Goal: Task Accomplishment & Management: Use online tool/utility

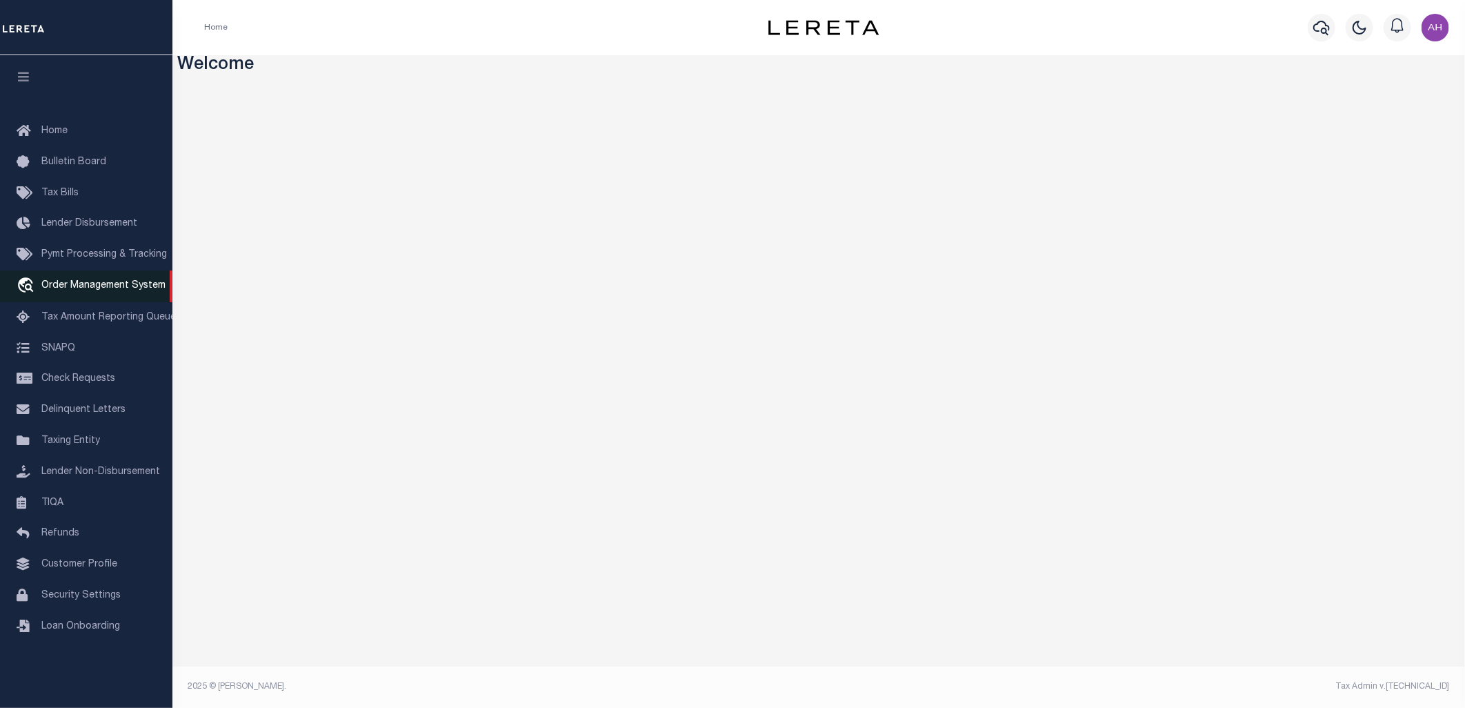
click at [132, 274] on link "travel_explore Order Management System" at bounding box center [86, 286] width 172 height 32
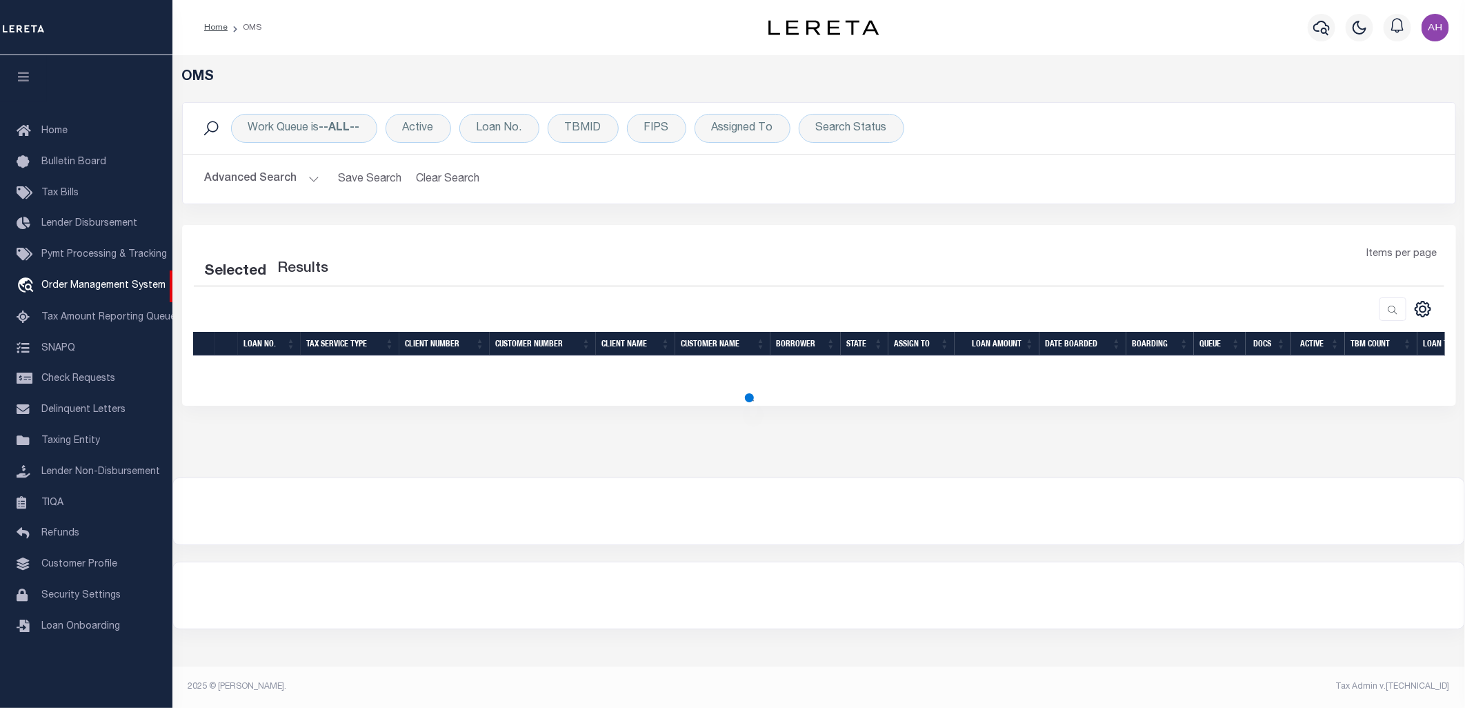
select select "200"
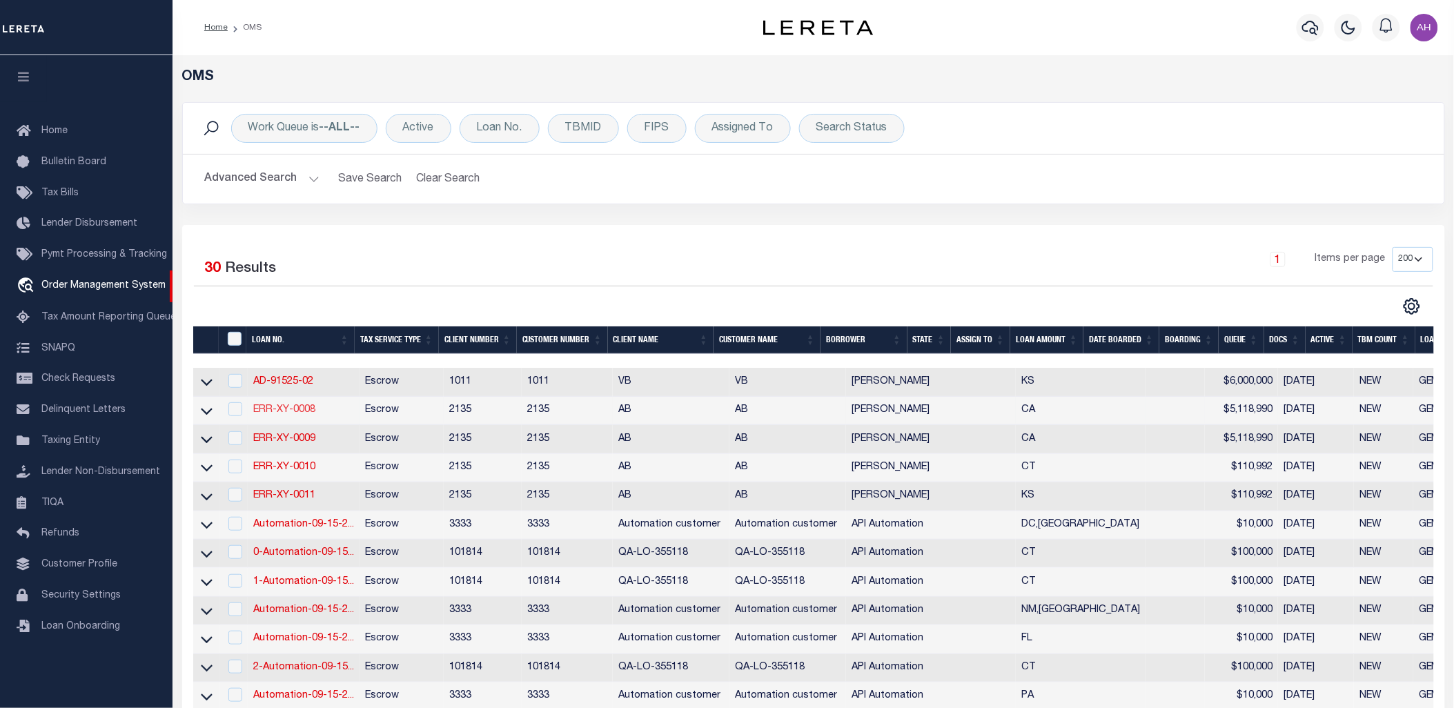
click at [288, 407] on link "ERR-XY-0008" at bounding box center [284, 410] width 62 height 10
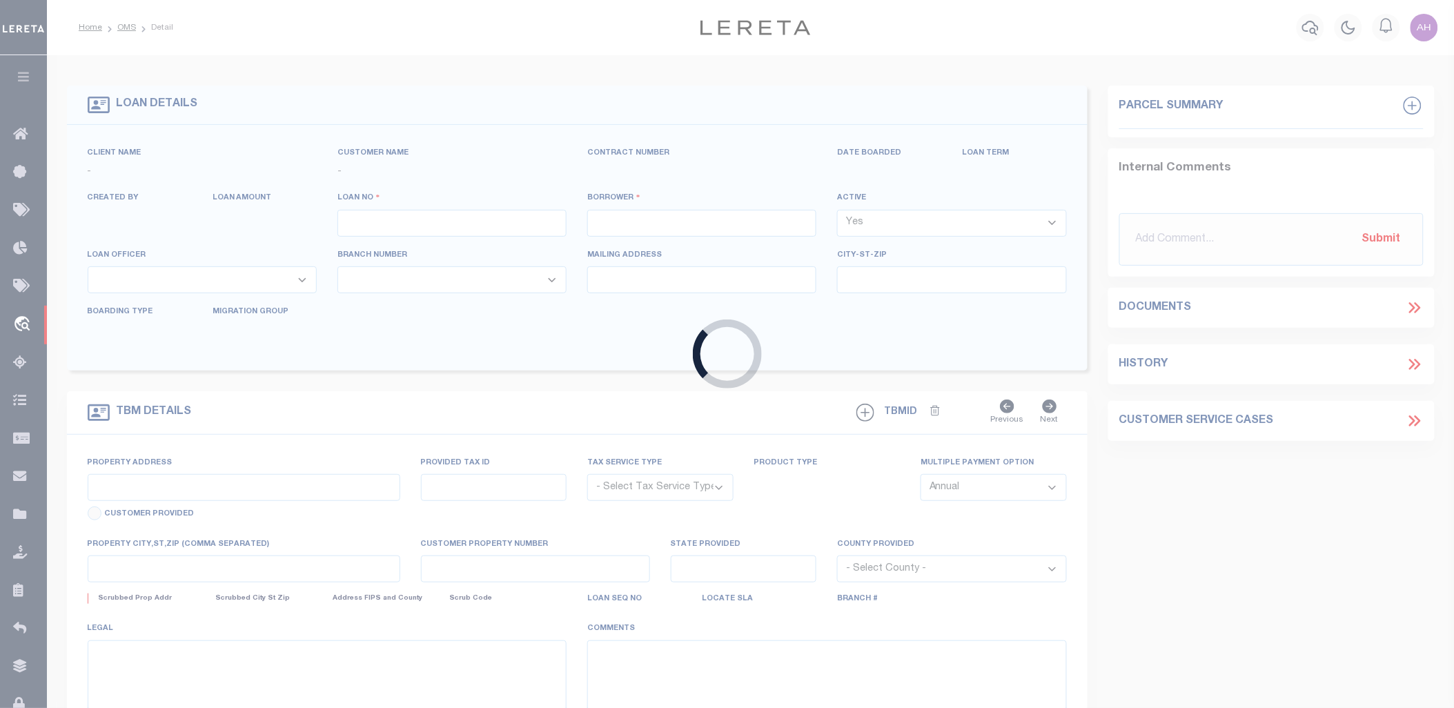
type input "ERR-XY-0008"
type input "Morticia Addams"
select select
type input "09/14/2025"
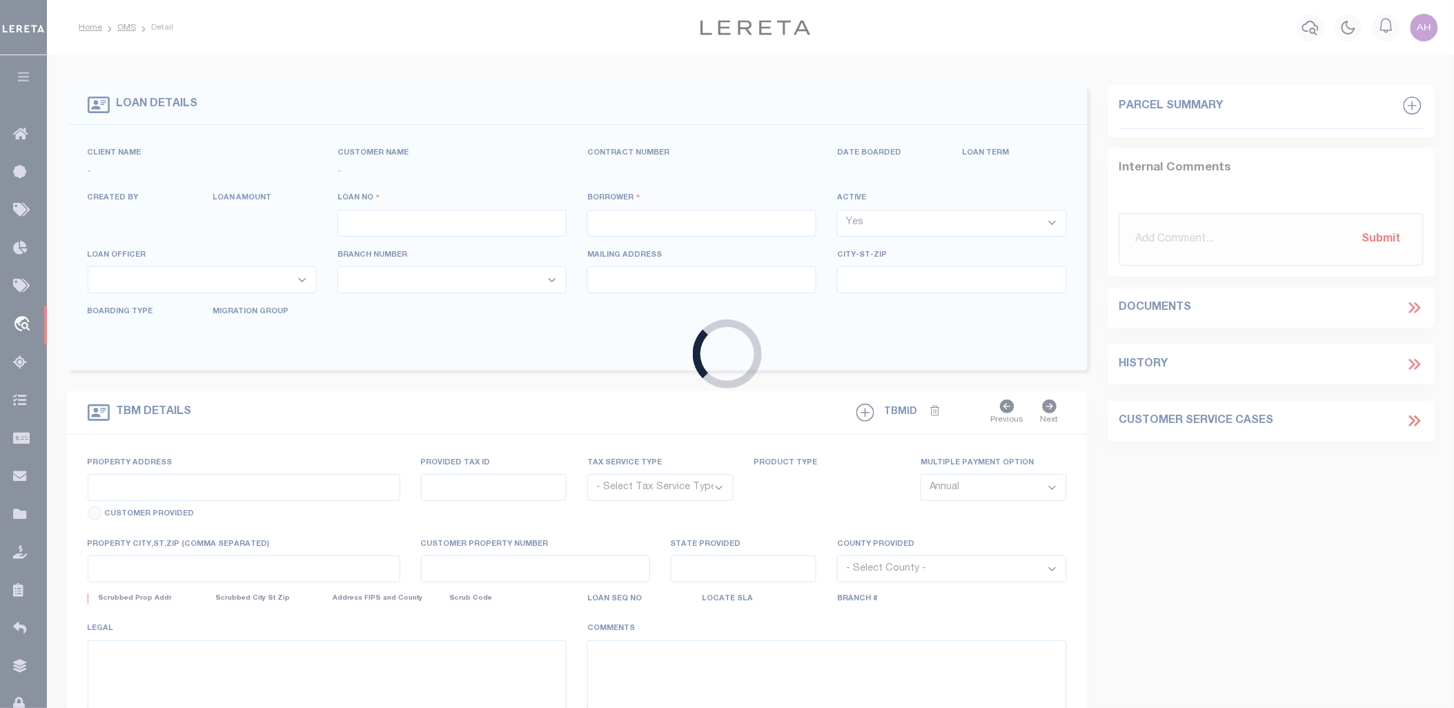
select select "10"
select select "Escrow"
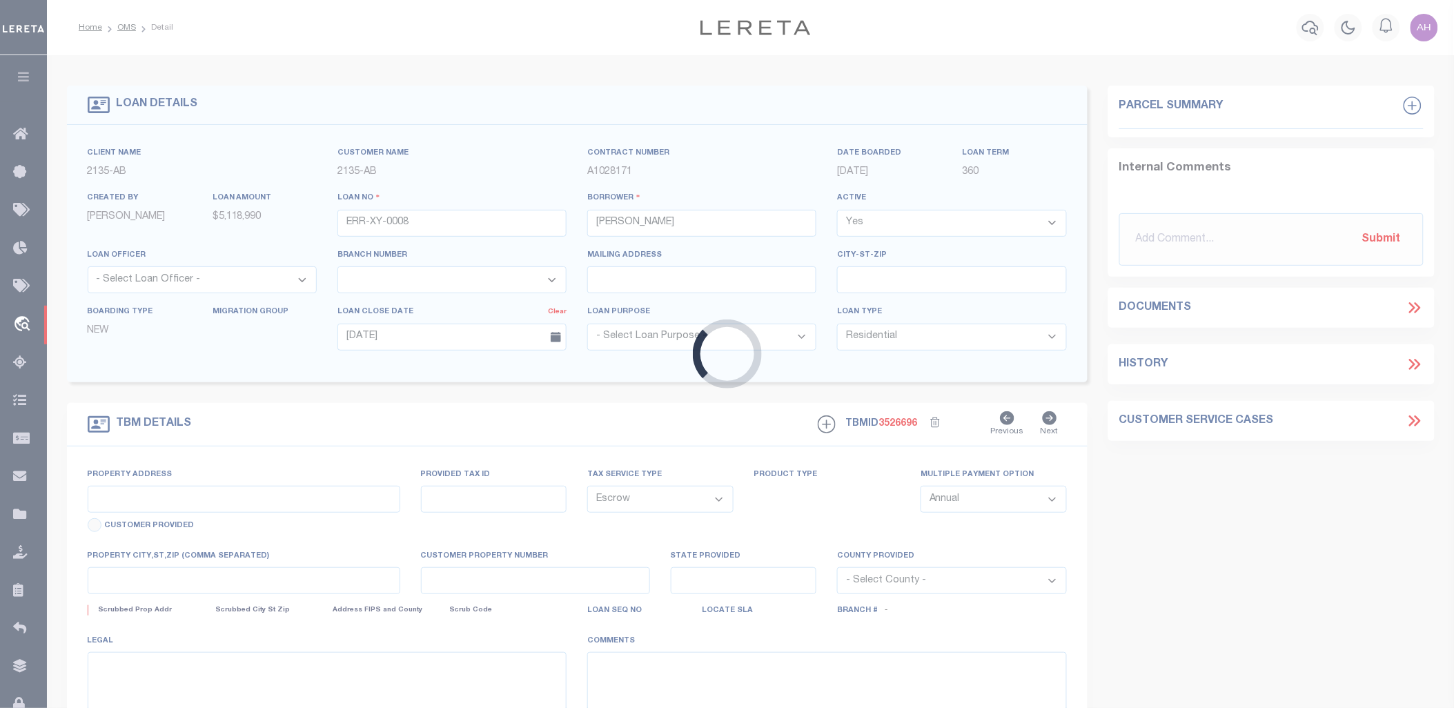
type input "15917 VIA DEL SOL"
select select
type input "SAN LORENZO CA 94580-2435"
type input "CA"
select select
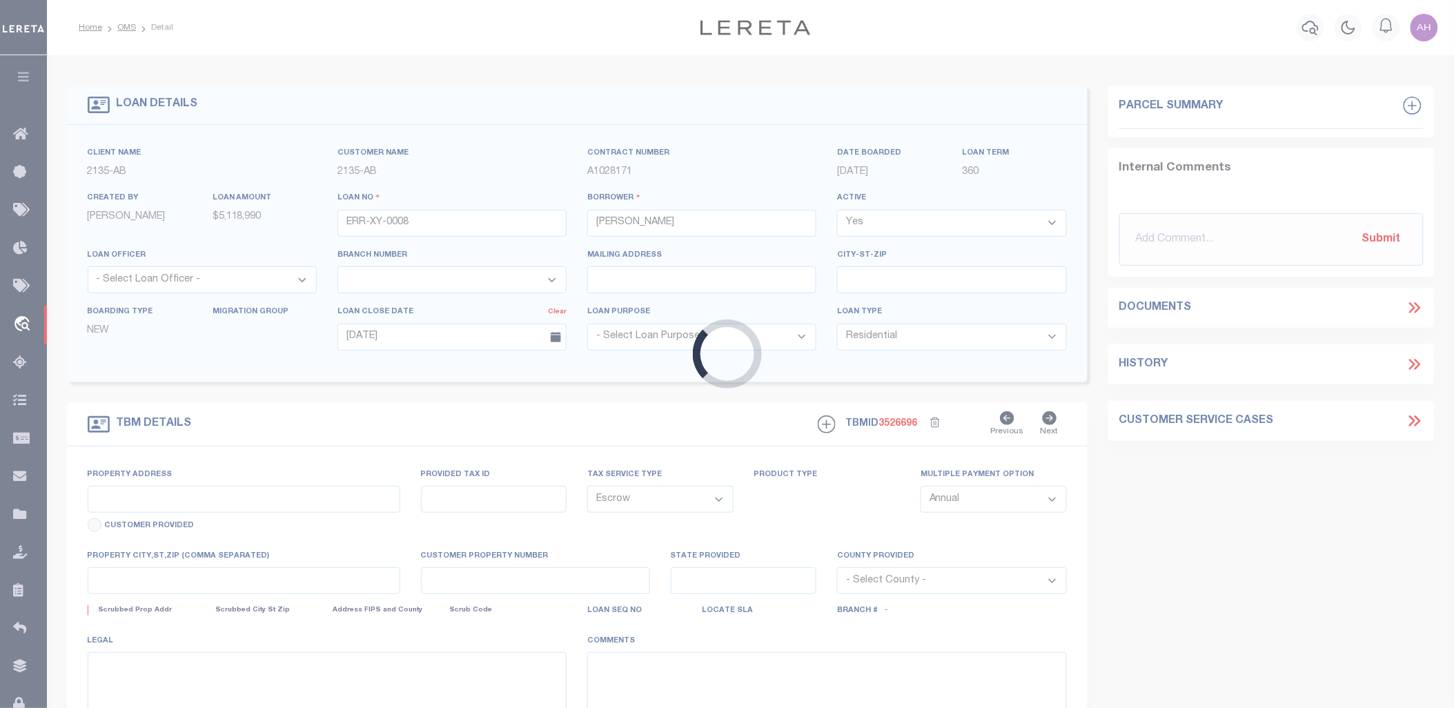
type textarea ", San Lorenzo, CA 94580"
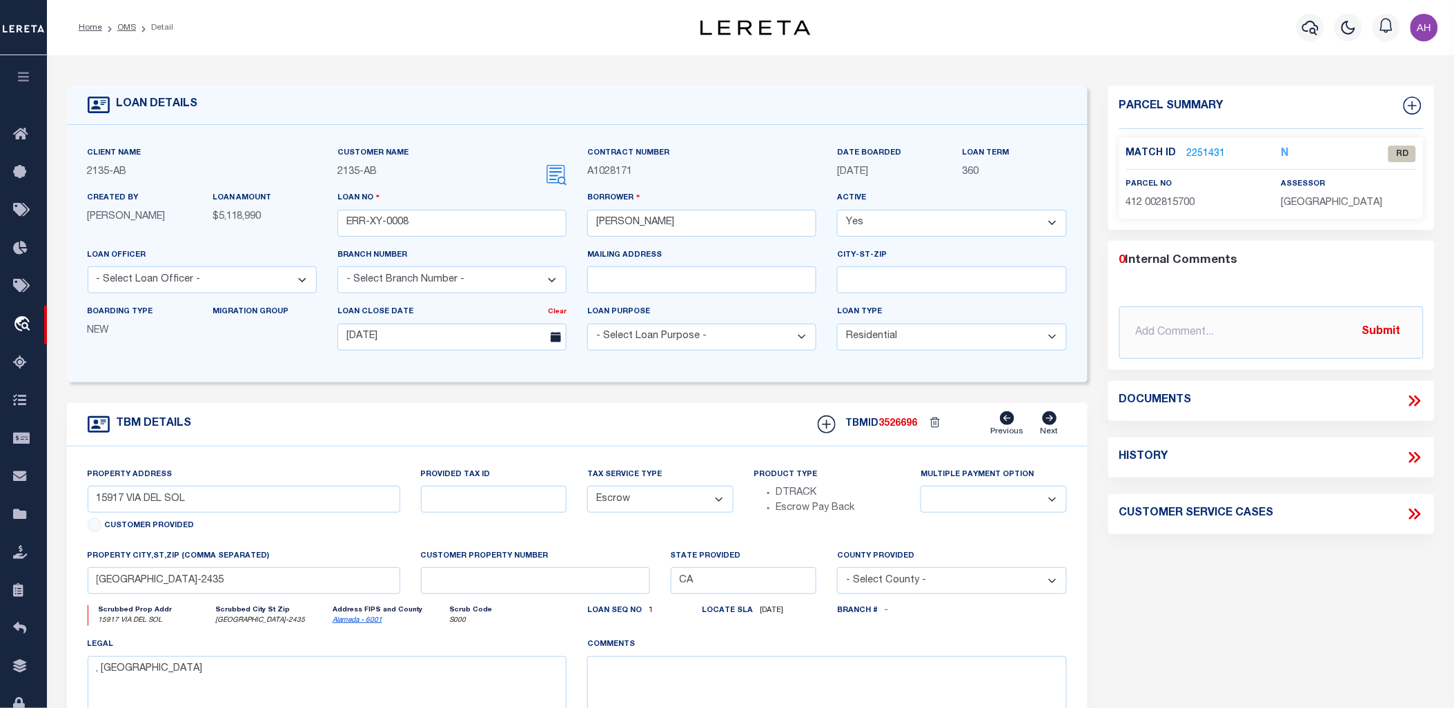
click at [1214, 147] on link "2251431" at bounding box center [1206, 154] width 39 height 14
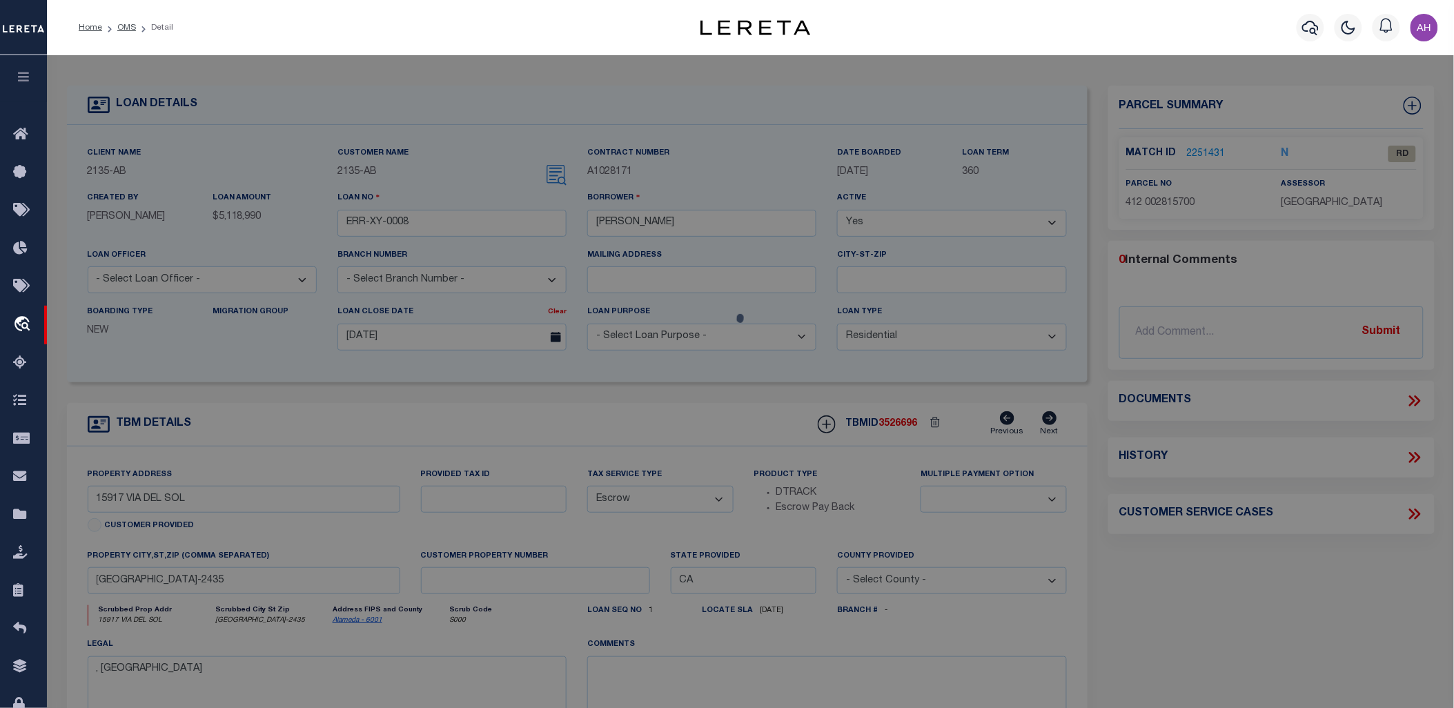
checkbox input "false"
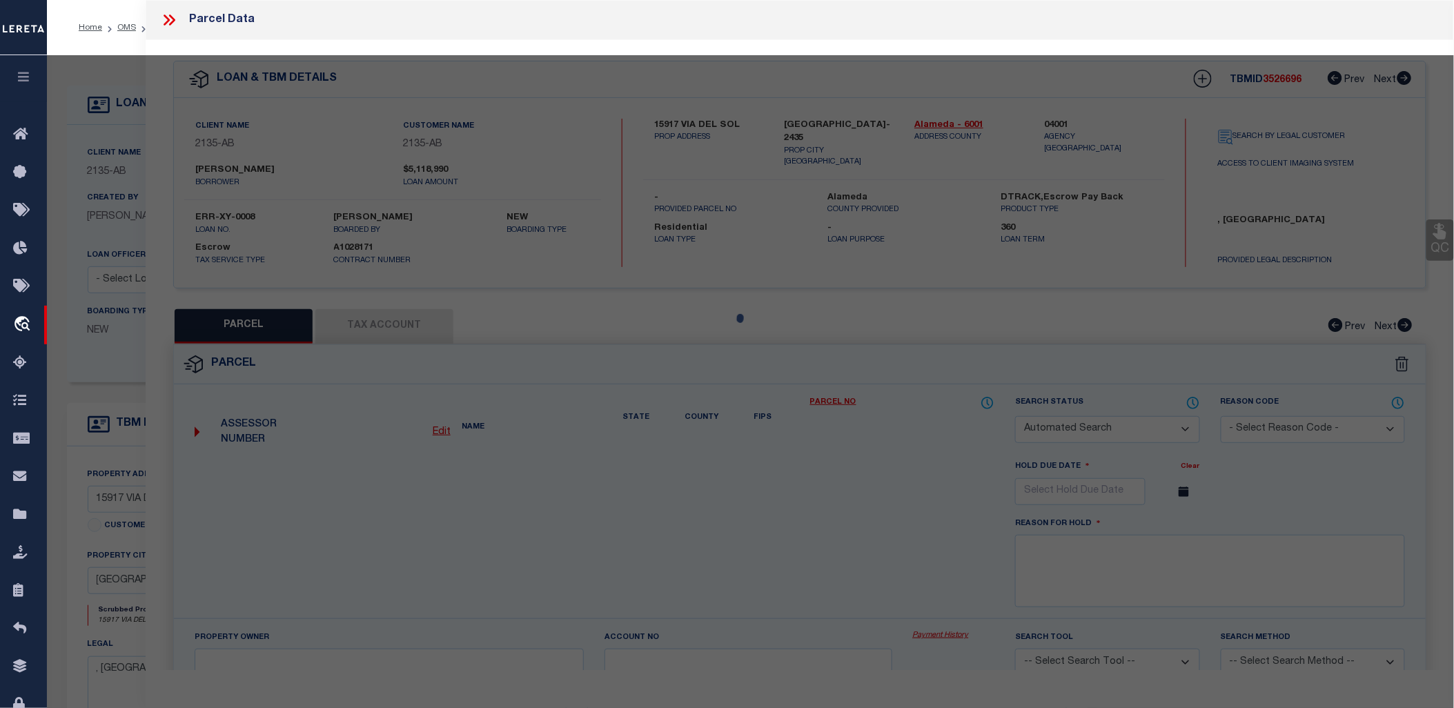
select select "RD"
type input "COLEMAN JAMES E TRUST"
select select "ATL"
select select "ADD"
type input "15917 VIA DEL SOL"
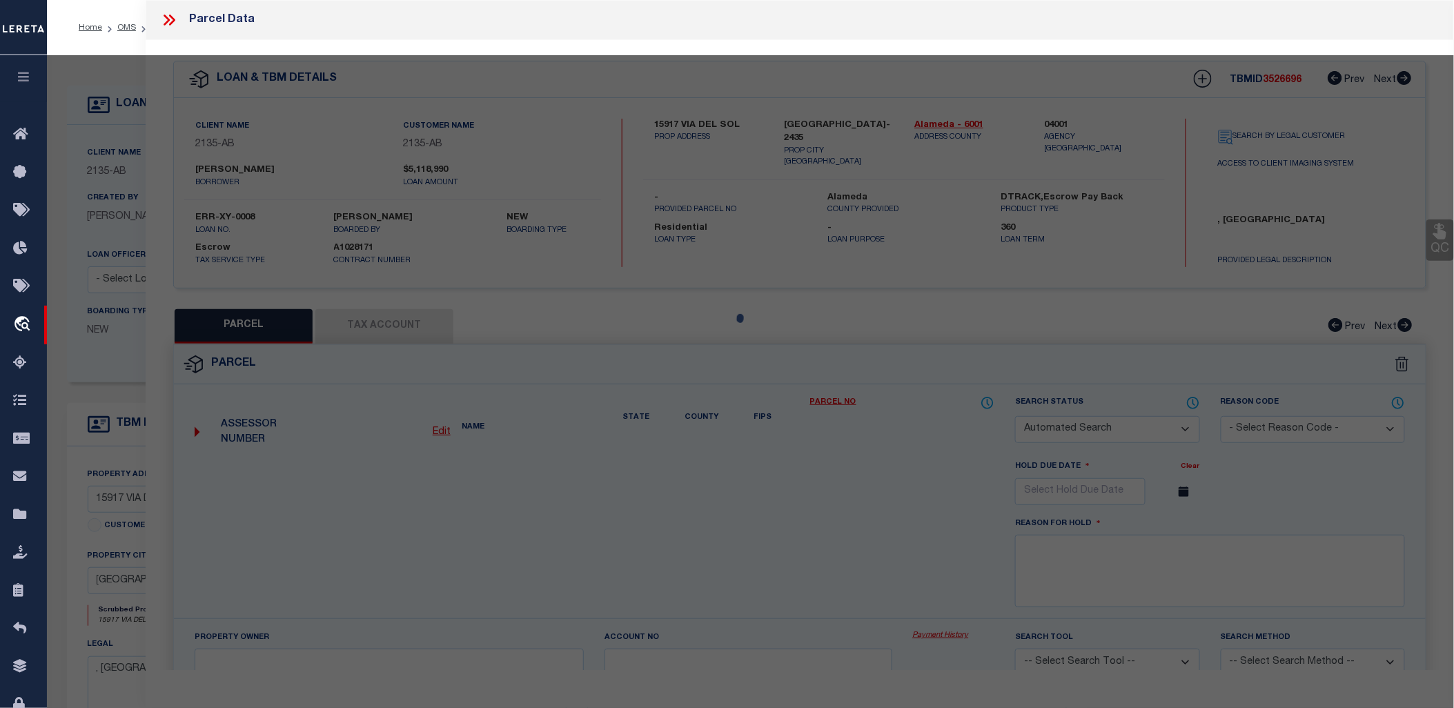
checkbox input "false"
type input "SAN LORENZO, CA 94580"
type textarea "TRACT 690 BLK 5 LOT 26"
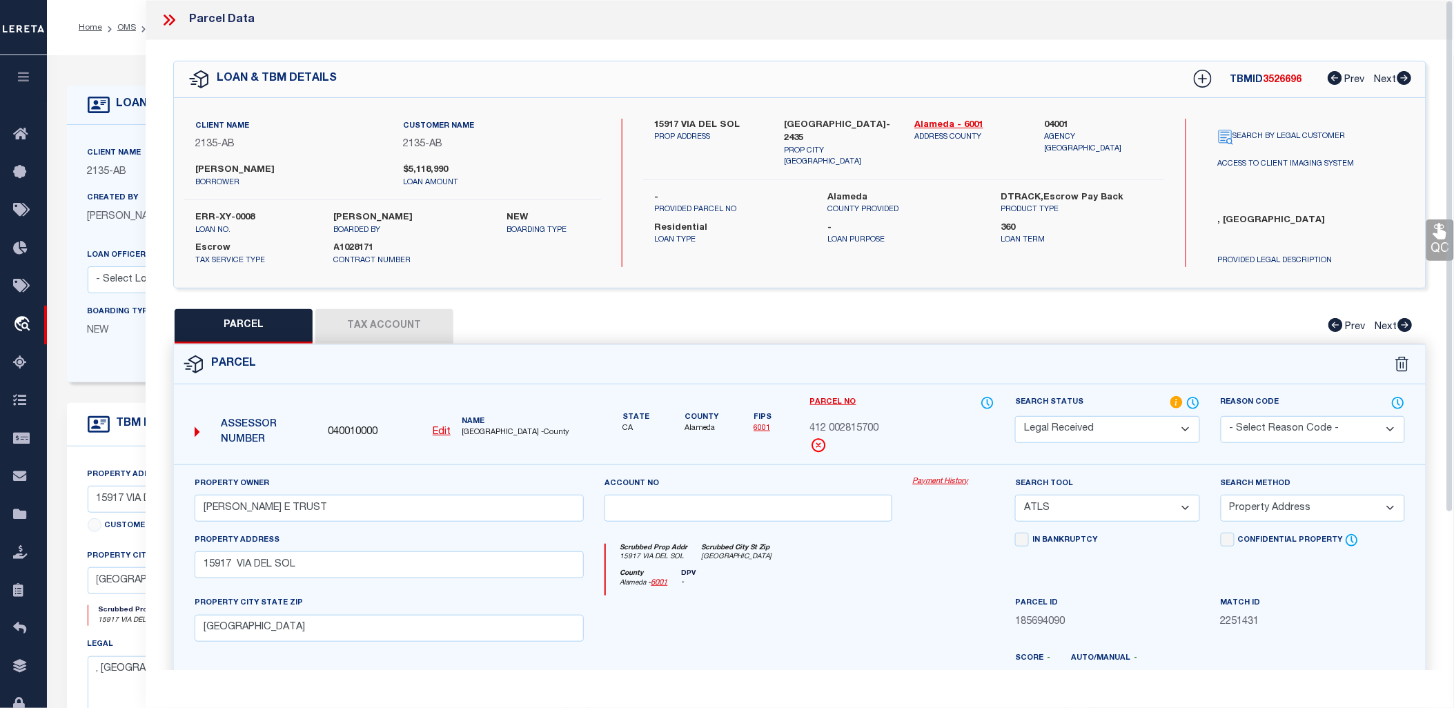
click at [388, 331] on button "Tax Account" at bounding box center [384, 326] width 138 height 34
select select "100"
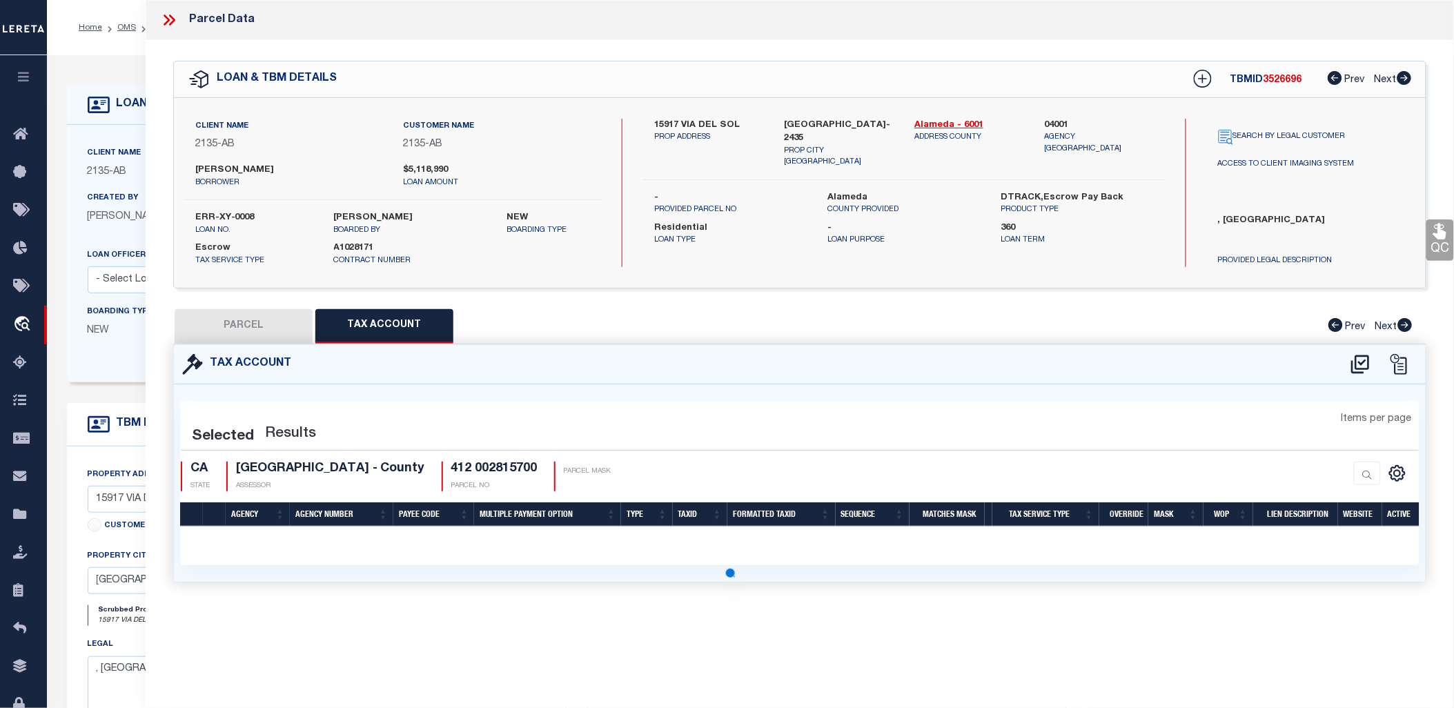
select select "100"
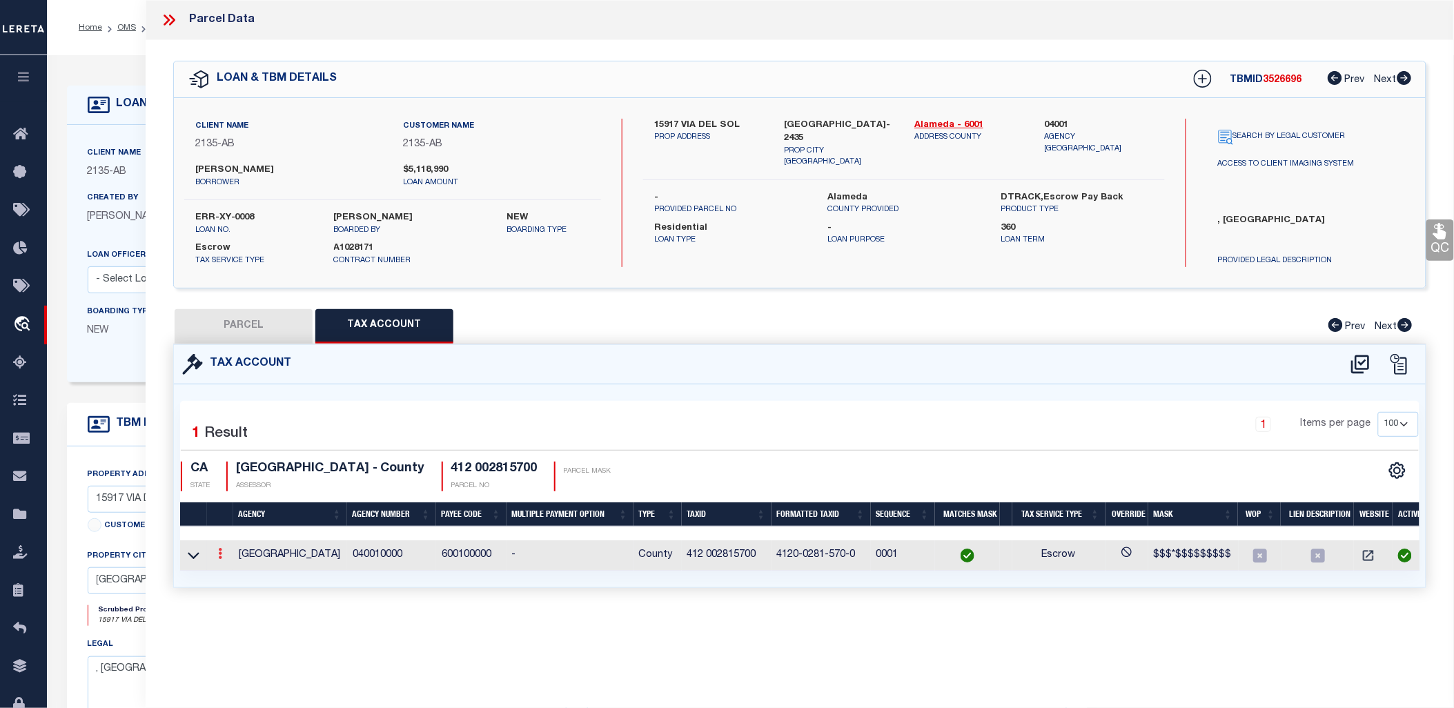
click at [219, 557] on icon at bounding box center [220, 553] width 4 height 11
click at [219, 552] on icon at bounding box center [220, 553] width 4 height 11
click at [219, 551] on icon at bounding box center [220, 553] width 4 height 11
click at [237, 549] on td "ALAMEDA COUNTY" at bounding box center [290, 555] width 114 height 30
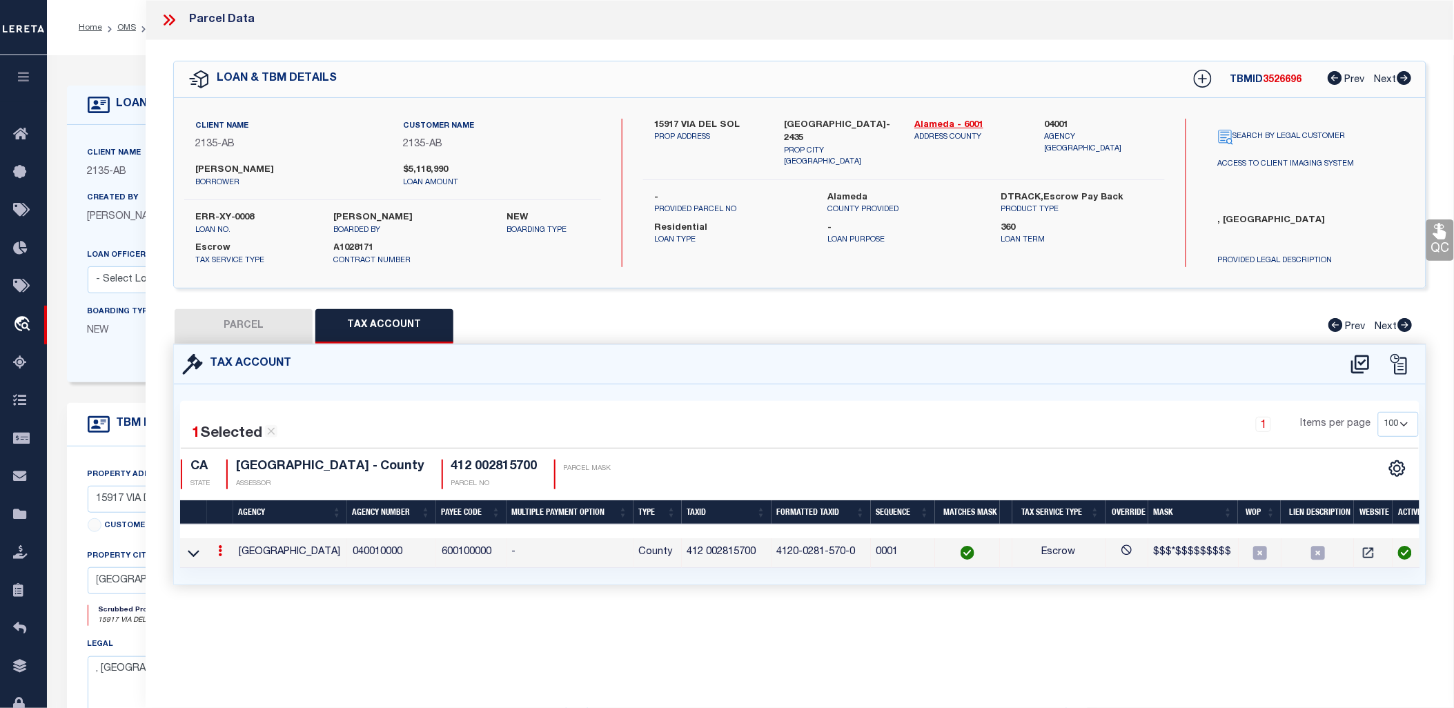
click at [247, 550] on td "ALAMEDA COUNTY" at bounding box center [290, 553] width 114 height 30
click at [1157, 603] on div "Tax Account 1 1 1" at bounding box center [800, 481] width 1274 height 275
click at [1261, 548] on icon "" at bounding box center [1260, 553] width 14 height 14
type input "412 002815700"
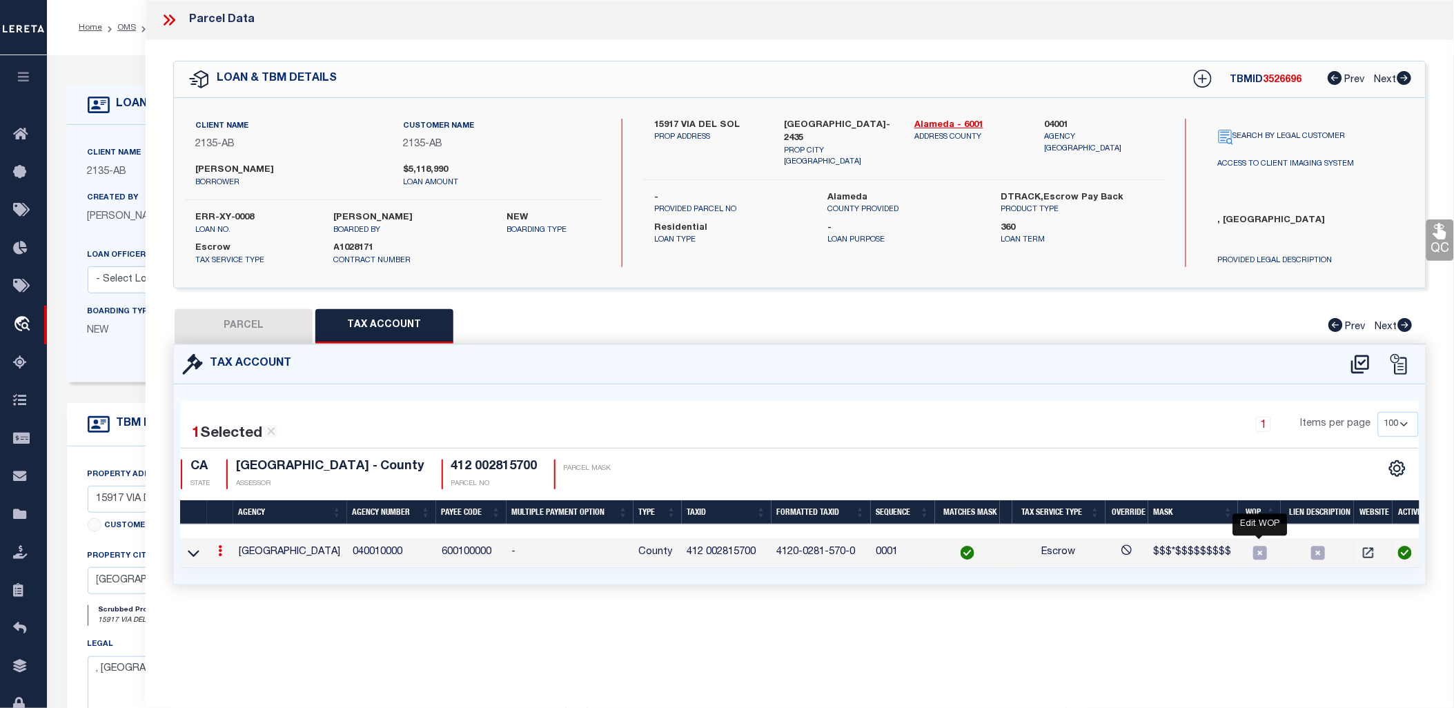
type textarea "$$$*$$$$$$$$$"
checkbox input "true"
type input "XXXX-XXXX-XXX-XX*"
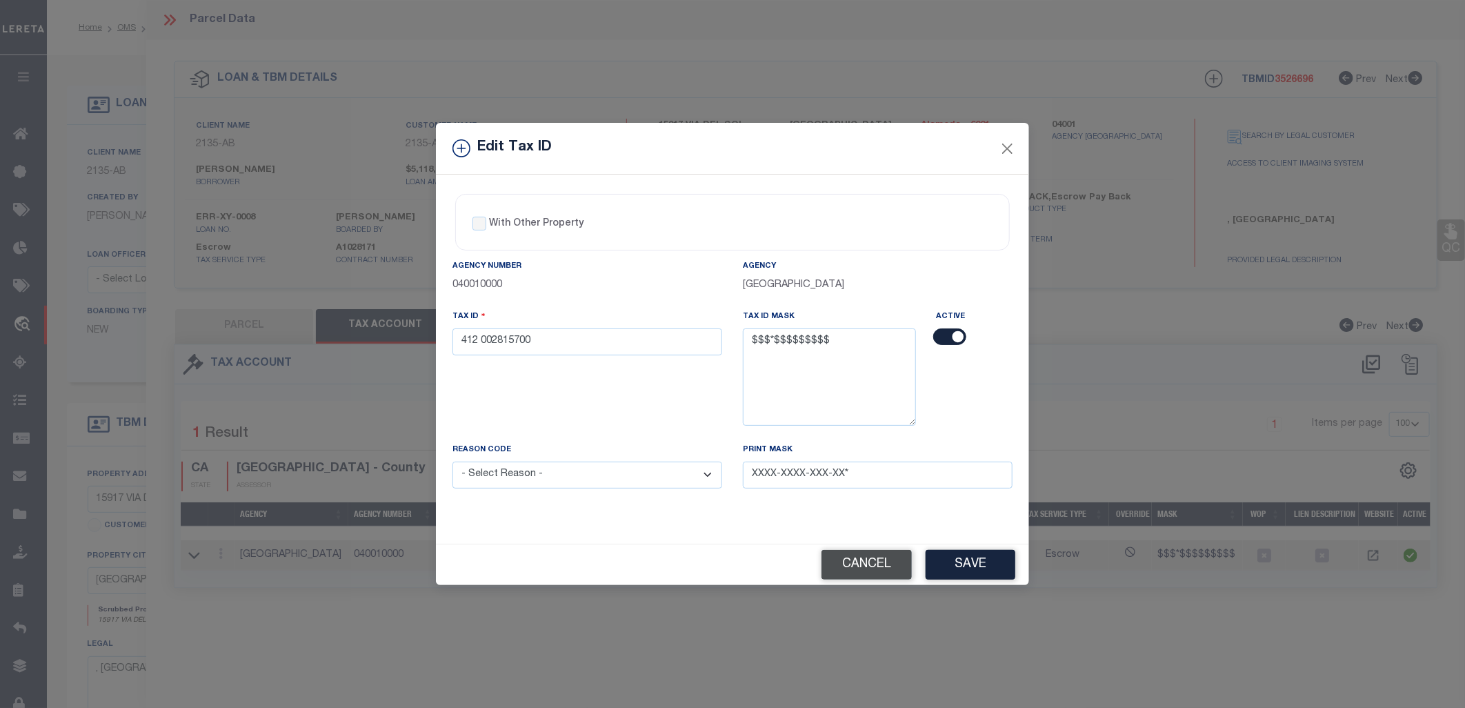
click at [858, 571] on button "Cancel" at bounding box center [867, 565] width 90 height 30
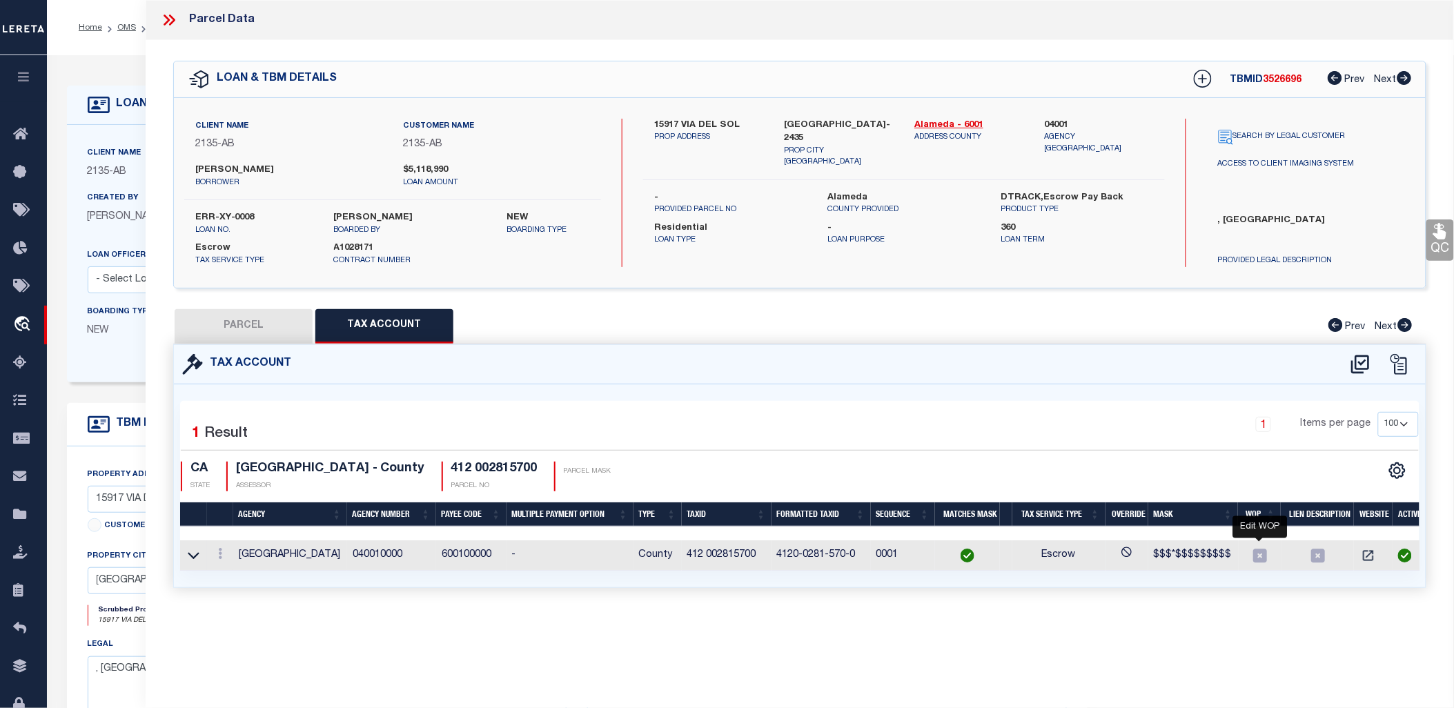
click at [1261, 555] on icon "" at bounding box center [1260, 556] width 14 height 14
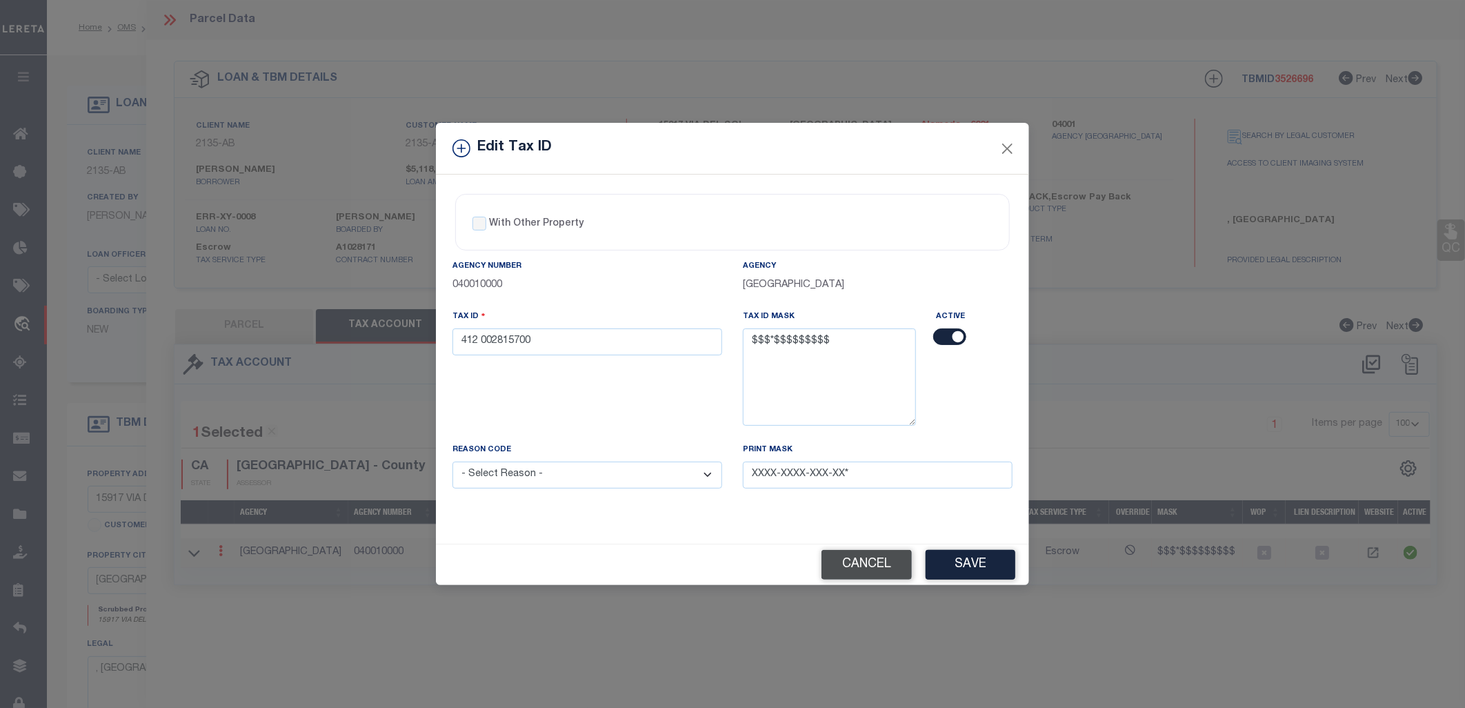
click at [868, 563] on button "Cancel" at bounding box center [867, 565] width 90 height 30
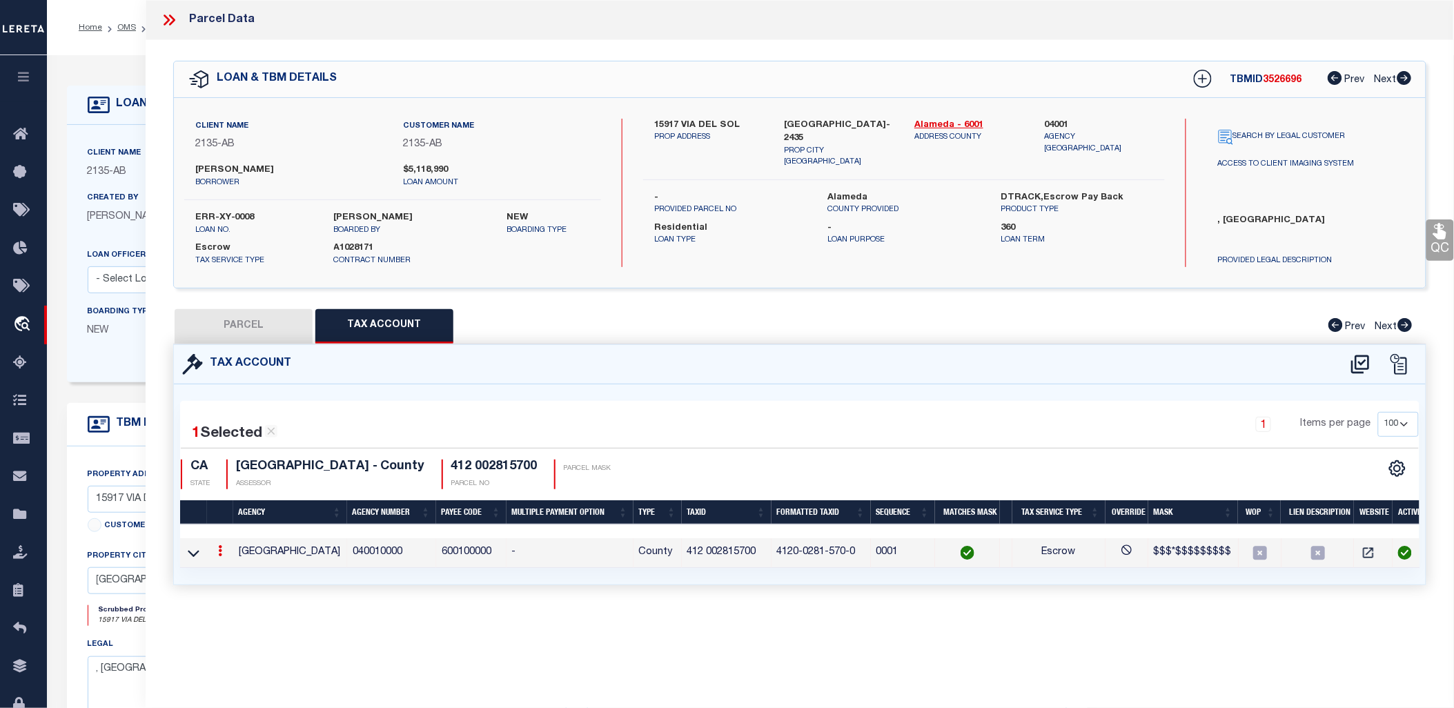
click at [168, 17] on icon at bounding box center [169, 20] width 18 height 18
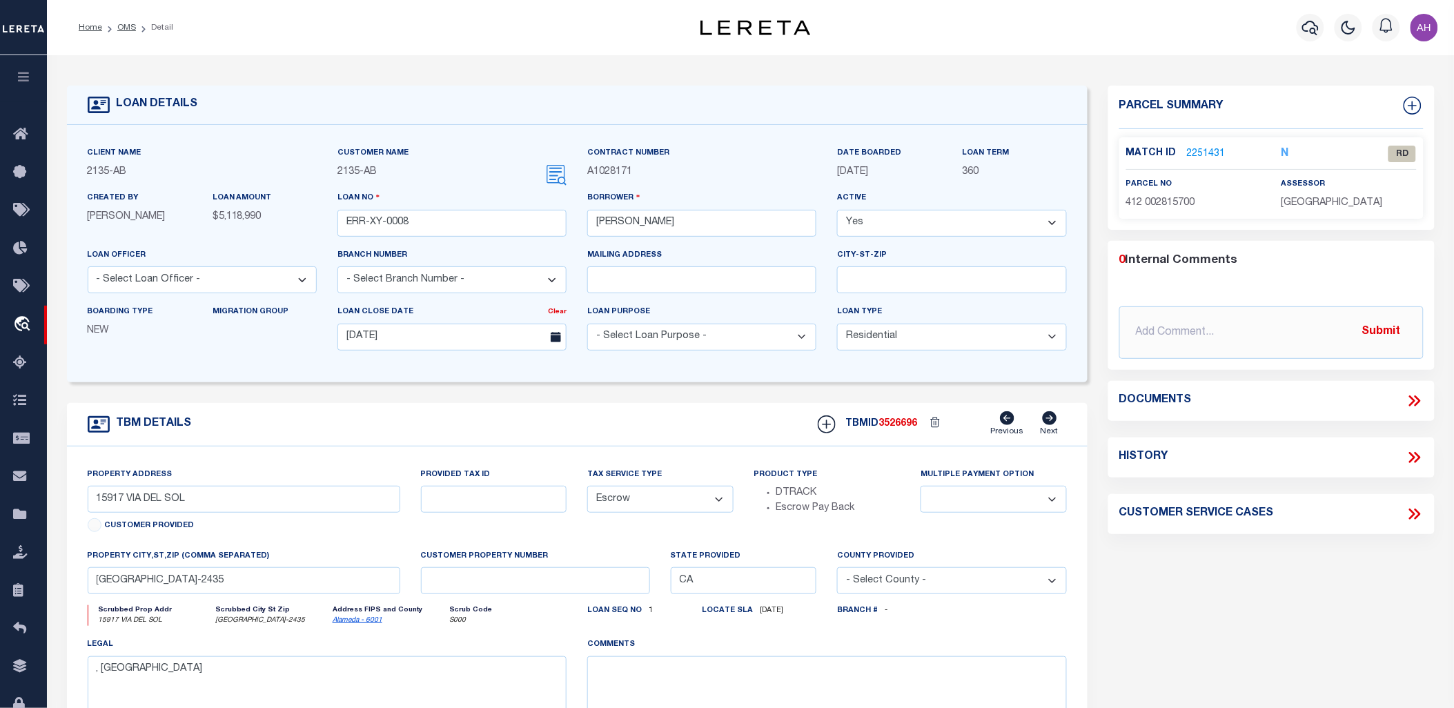
click at [21, 79] on icon "button" at bounding box center [24, 76] width 16 height 12
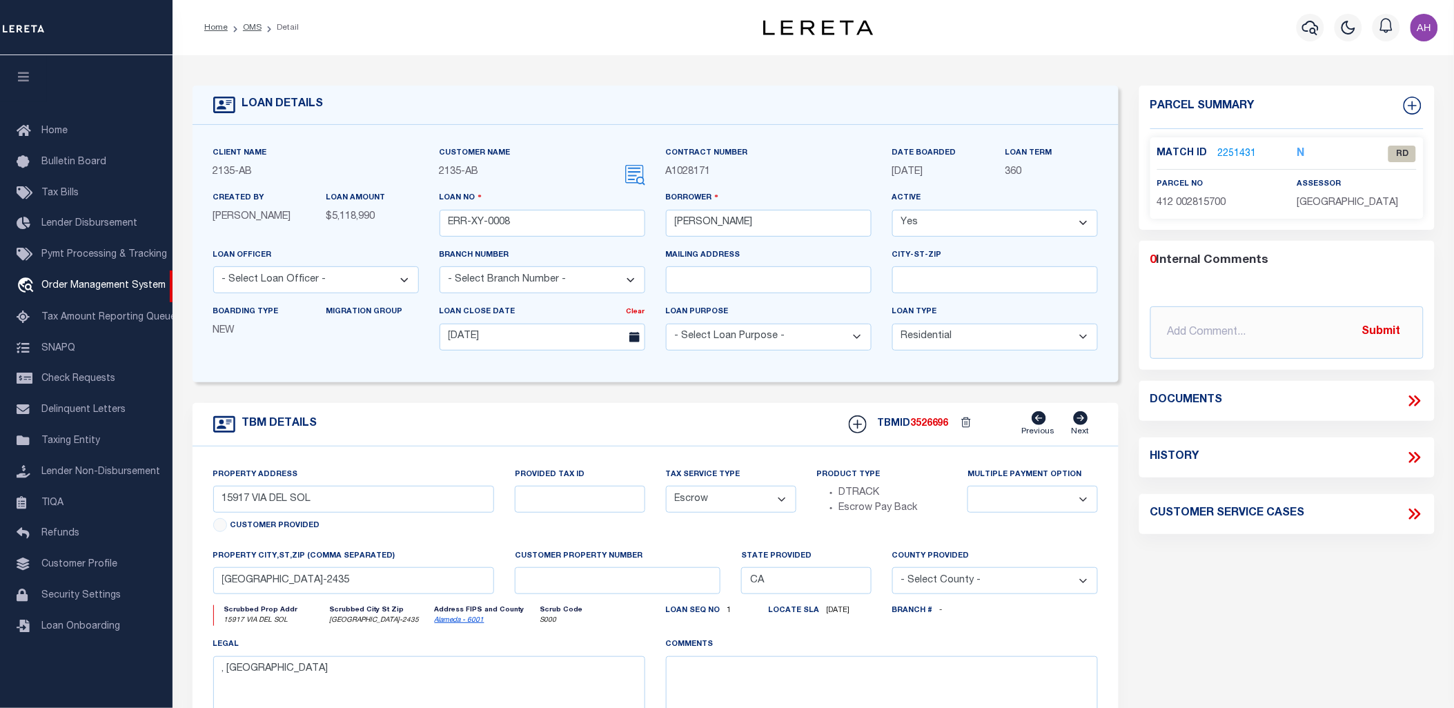
click at [1244, 155] on link "2251431" at bounding box center [1237, 154] width 39 height 14
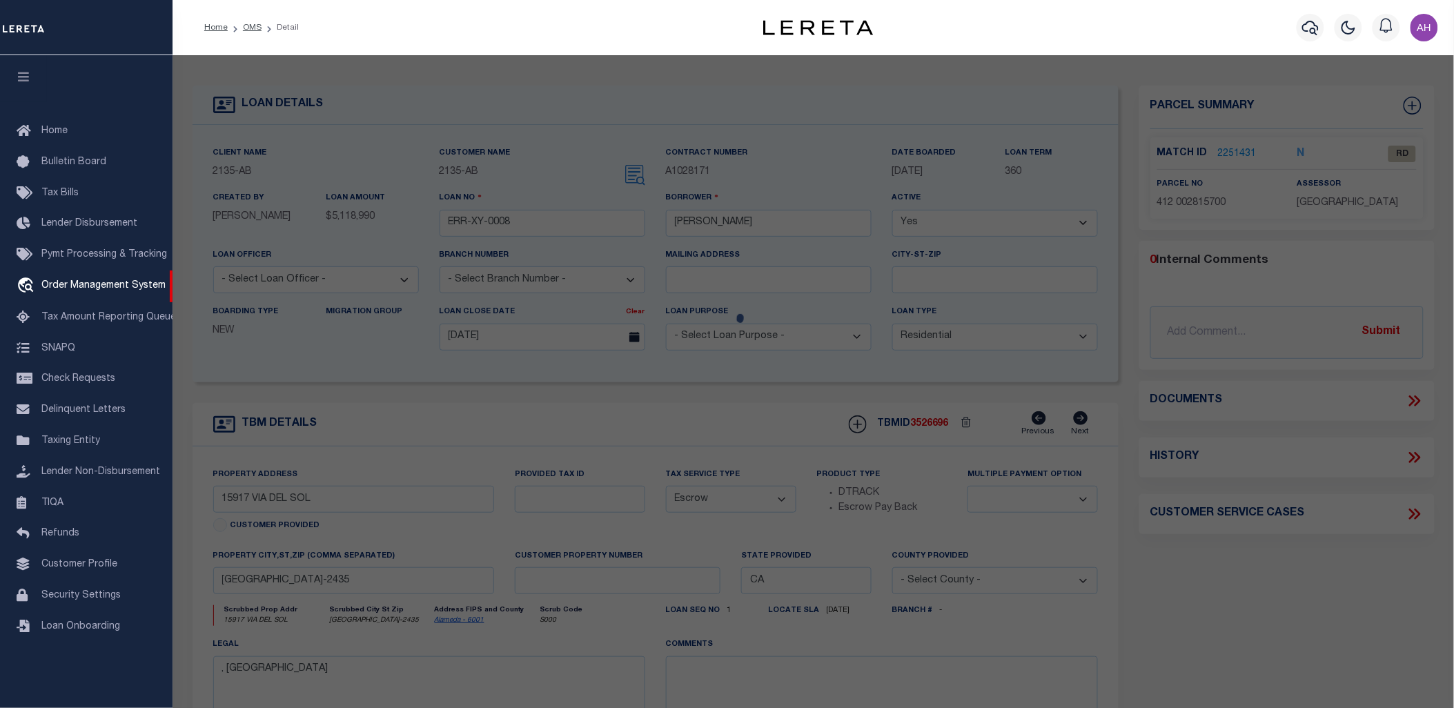
select select "AS"
select select
checkbox input "false"
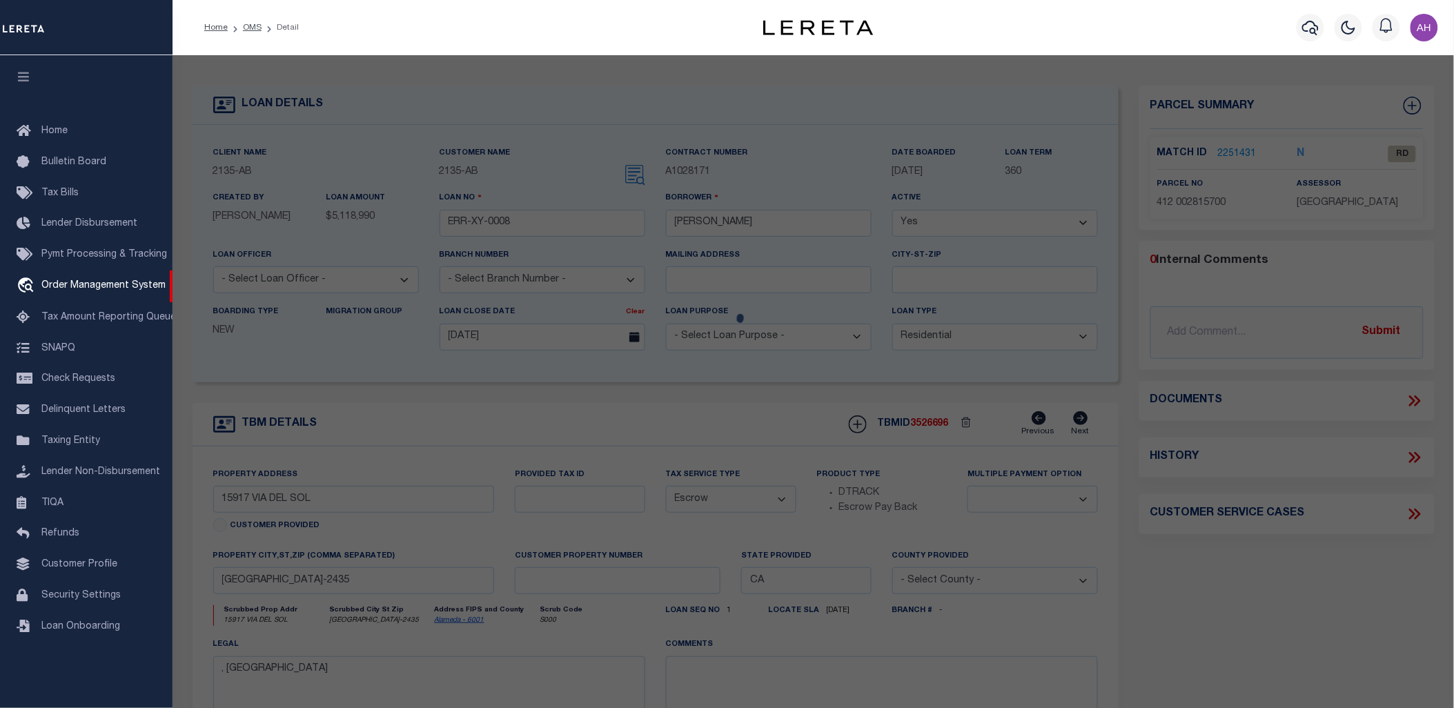
select select "RD"
type input "COLEMAN JAMES E TRUST"
select select "ATL"
select select "ADD"
type input "15917 VIA DEL SOL"
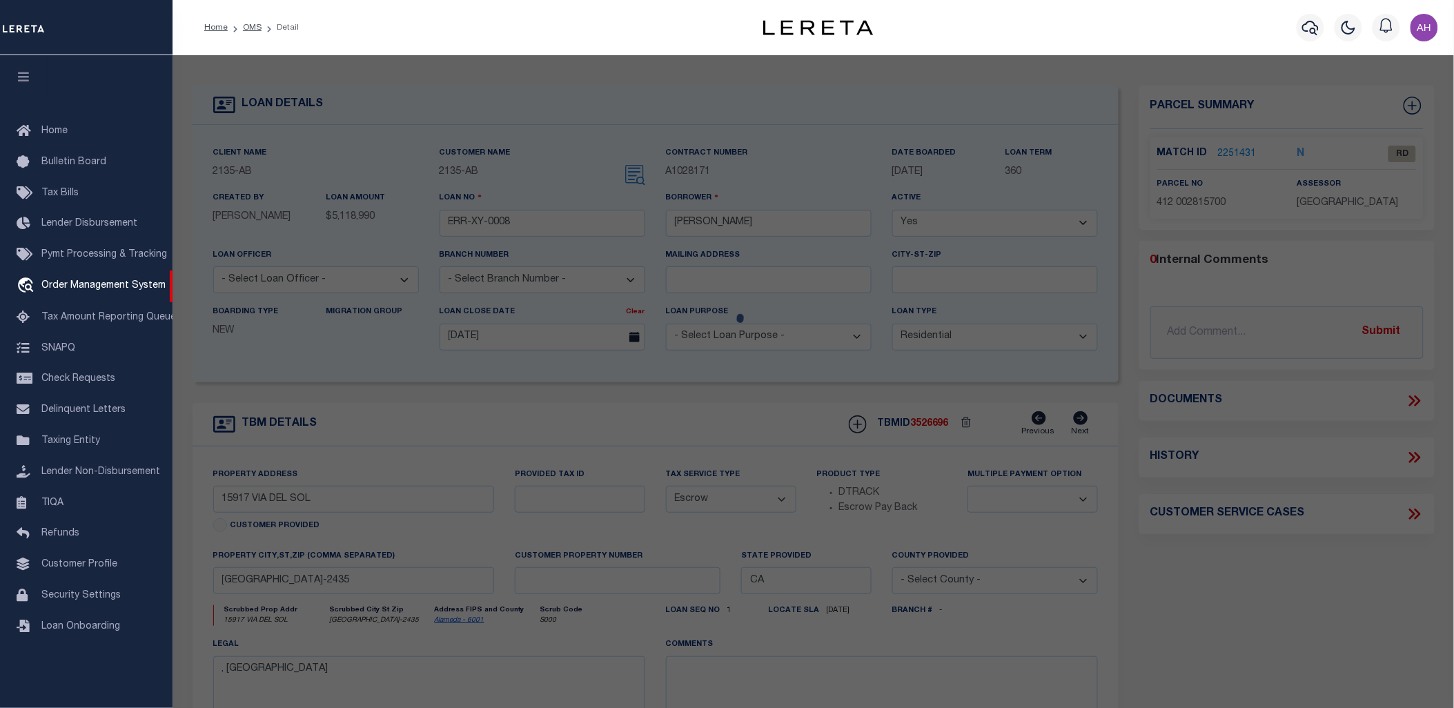
checkbox input "false"
type input "SAN LORENZO, CA 94580"
type textarea "TRACT 690 BLK 5 LOT 26"
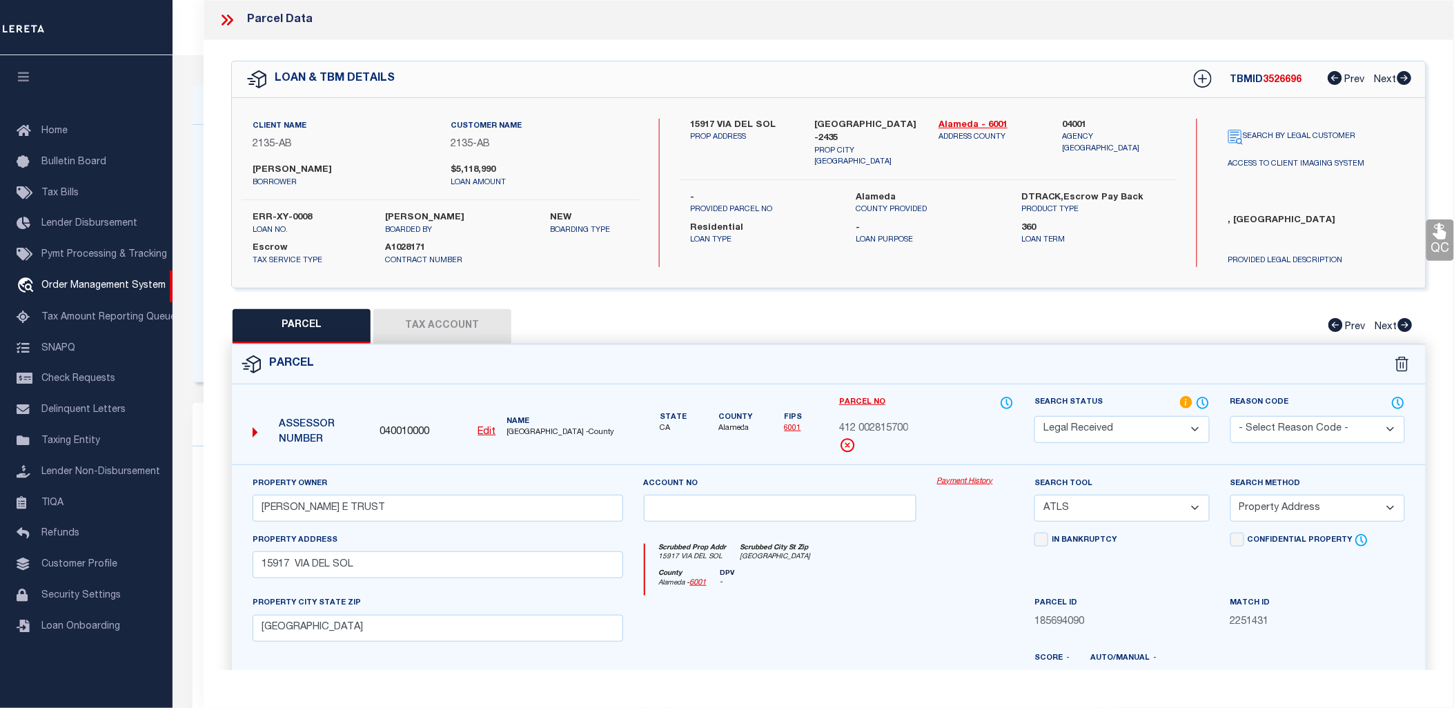
click at [451, 337] on button "Tax Account" at bounding box center [442, 326] width 138 height 34
select select "100"
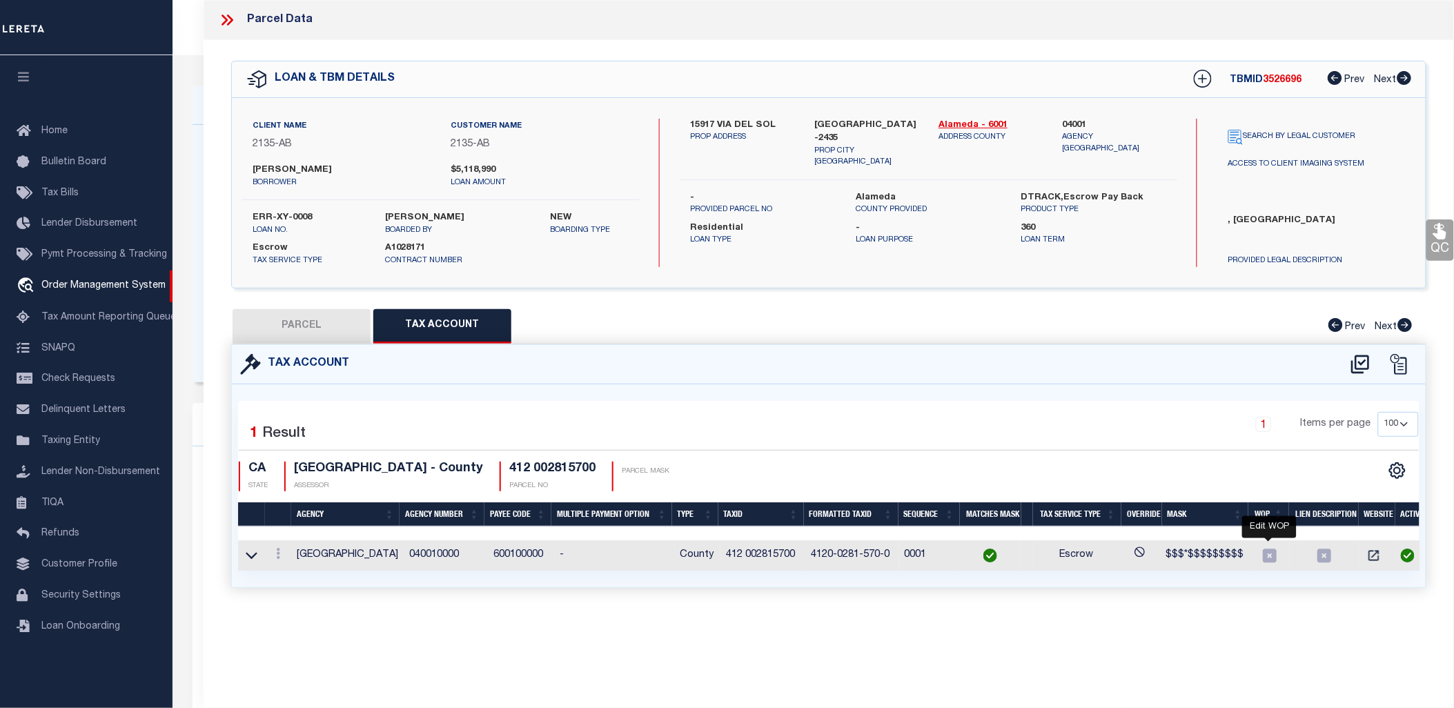
click at [1271, 550] on icon "" at bounding box center [1270, 556] width 14 height 14
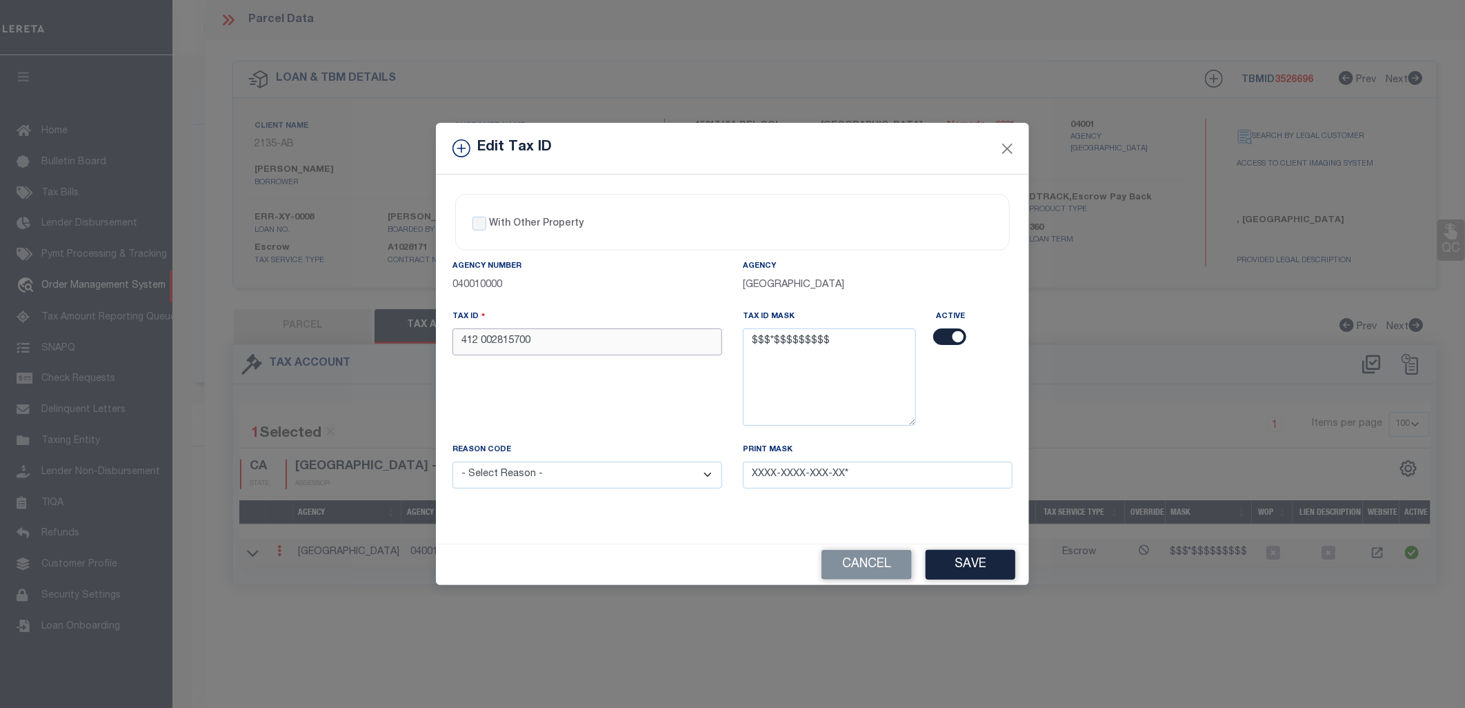
click at [571, 340] on input "412 002815700" at bounding box center [588, 341] width 270 height 27
click at [560, 346] on input "412 002815700" at bounding box center [588, 341] width 270 height 27
type input "412 002815700"
click at [486, 285] on p "040010000" at bounding box center [588, 285] width 270 height 15
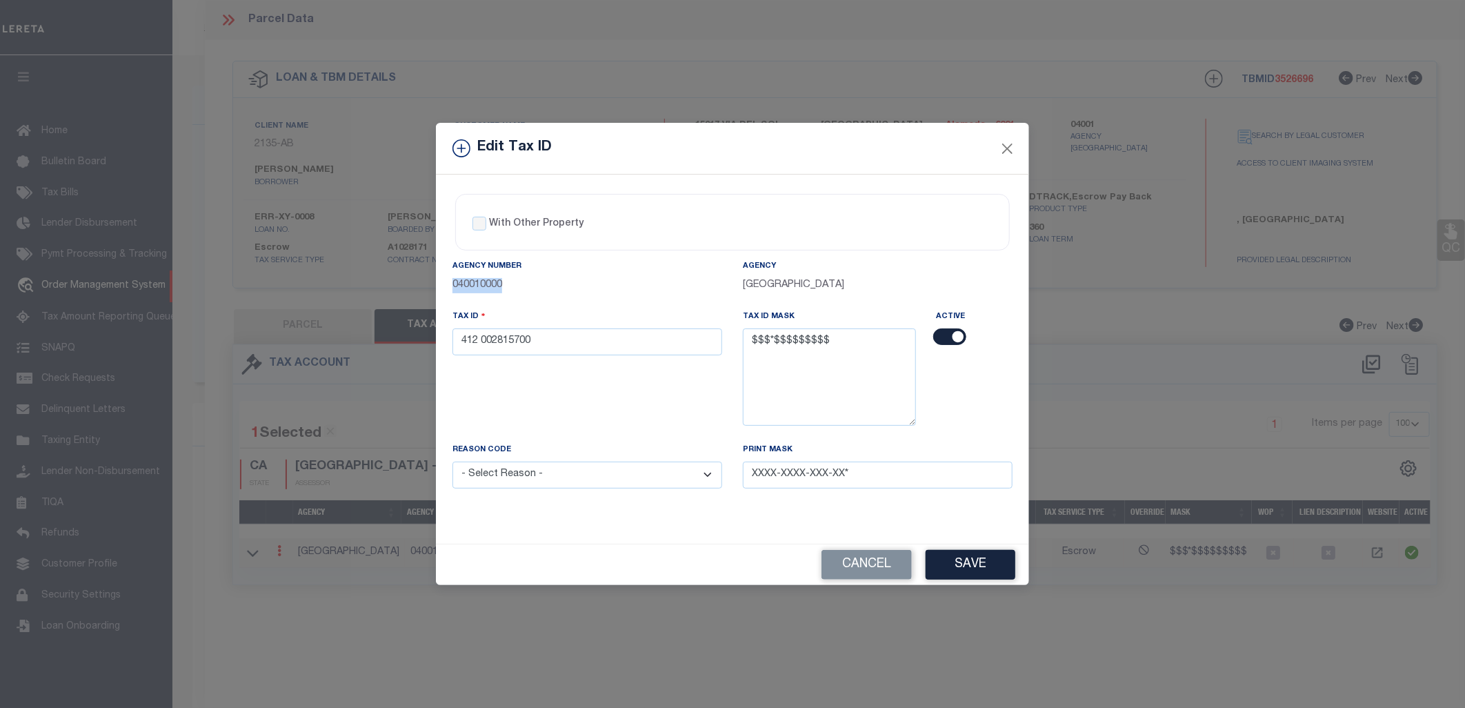
copy p "040010000"
drag, startPoint x: 1034, startPoint y: 3, endPoint x: 1006, endPoint y: 146, distance: 144.8
click at [1006, 146] on button "Close" at bounding box center [1008, 148] width 18 height 18
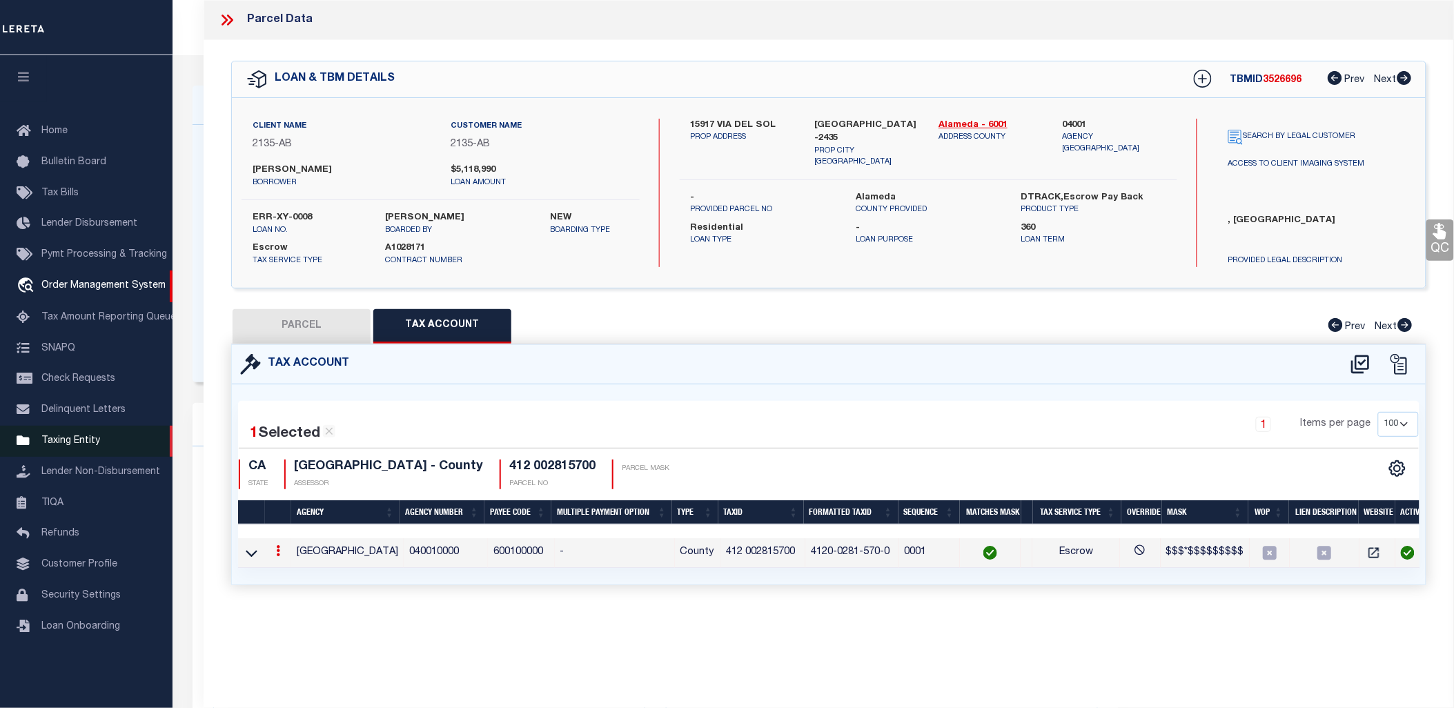
click at [72, 435] on link "Taxing Entity" at bounding box center [86, 441] width 172 height 31
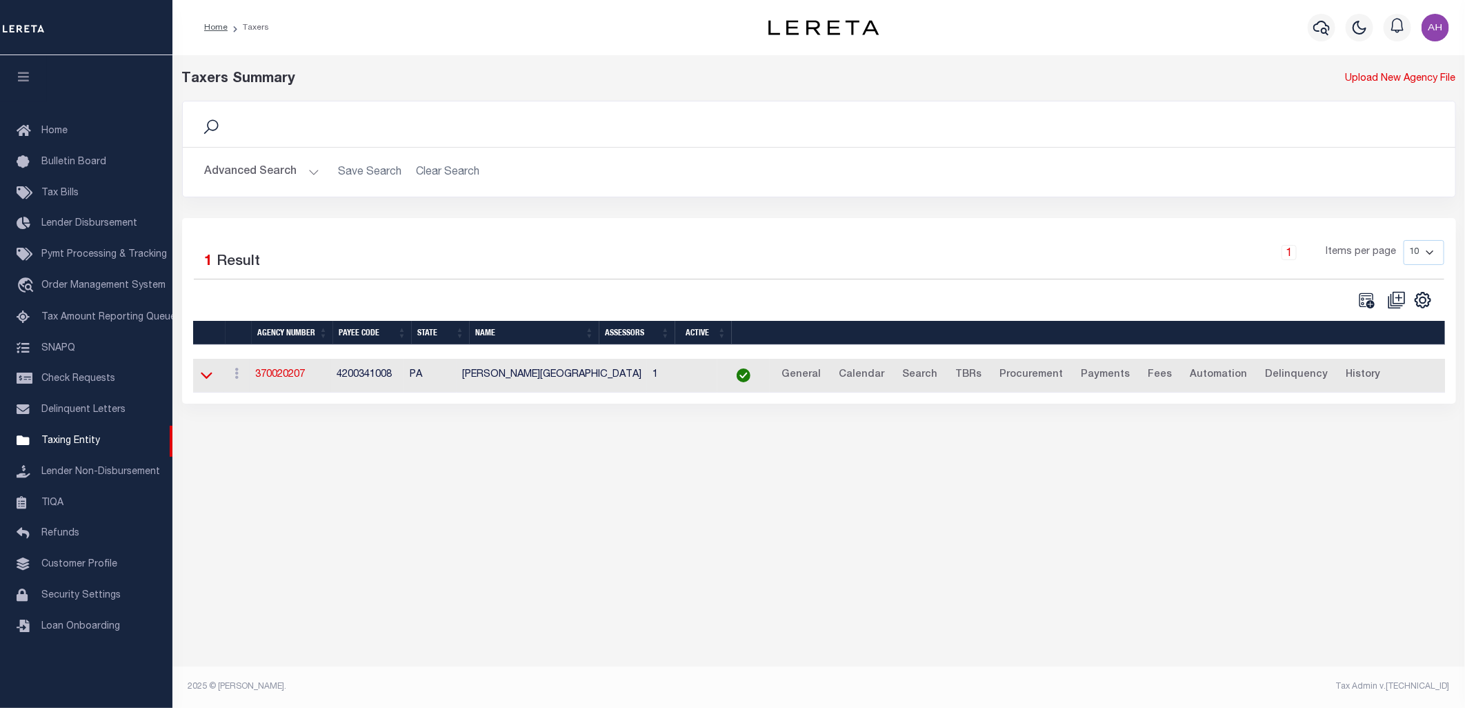
click at [208, 375] on icon at bounding box center [207, 375] width 12 height 14
